Goal: Information Seeking & Learning: Learn about a topic

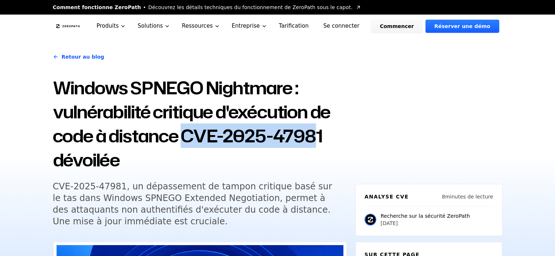
drag, startPoint x: 188, startPoint y: 136, endPoint x: 318, endPoint y: 132, distance: 130.3
click at [318, 132] on font "Windows SPNEGO Nightmare : vulnérabilité critique d'exécution de code à distanc…" at bounding box center [192, 124] width 278 height 97
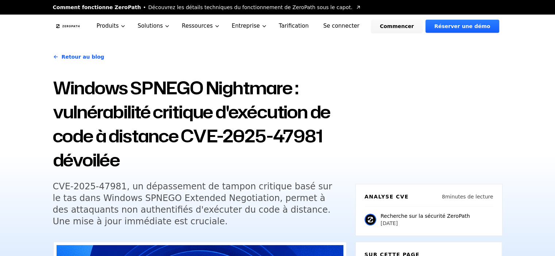
click at [223, 195] on font "CVE-2025-47981, un dépassement de tampon critique basé sur le tas dans Windows …" at bounding box center [192, 204] width 279 height 45
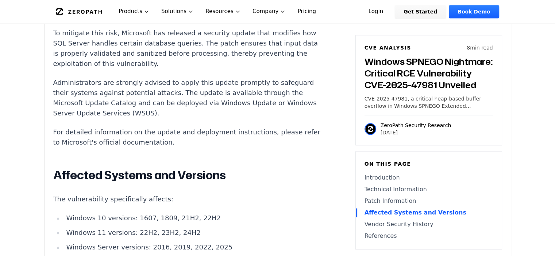
scroll to position [844, 0]
